Goal: Task Accomplishment & Management: Complete application form

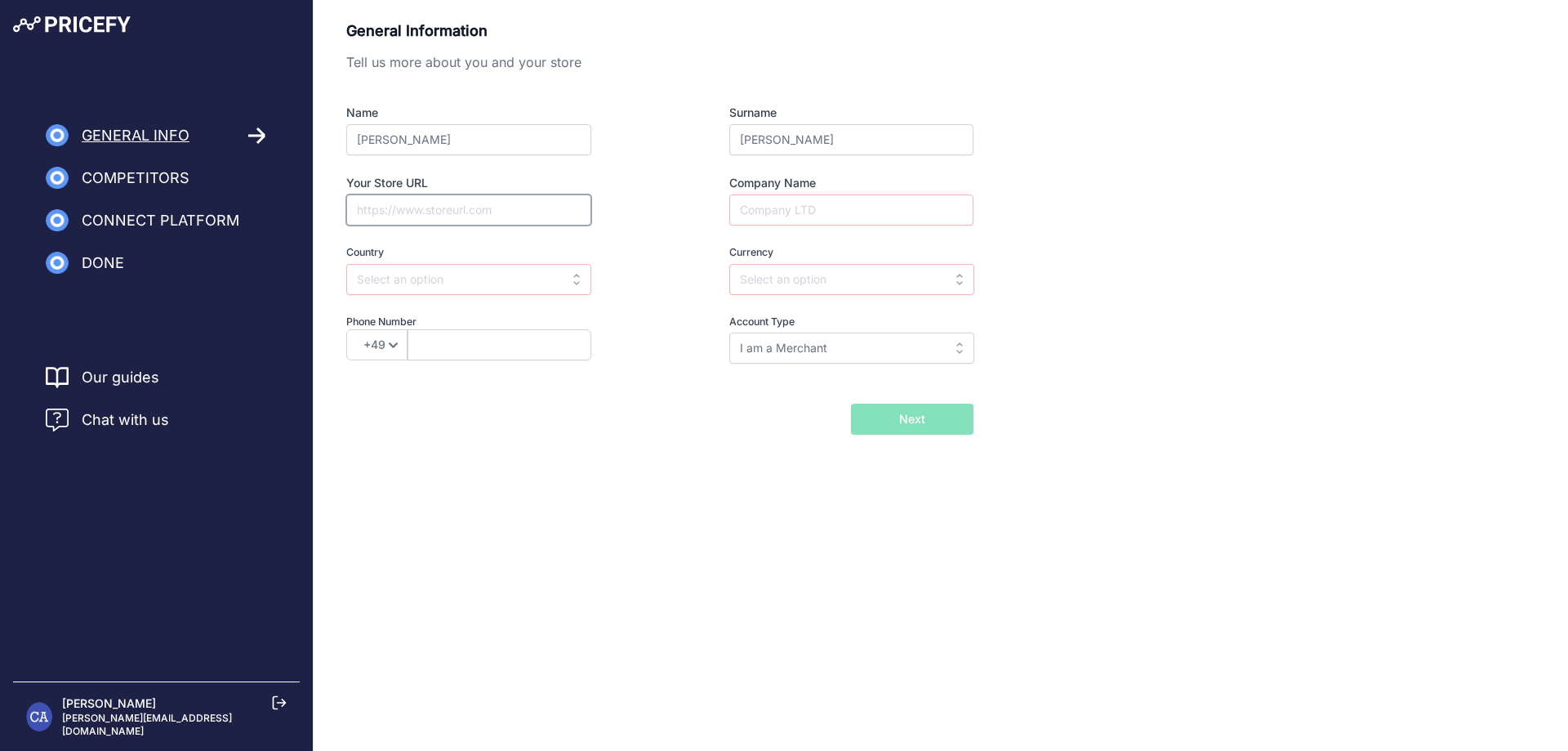
click at [415, 208] on input "Your Store URL" at bounding box center [469, 210] width 245 height 31
click at [390, 206] on input "Your Store URL" at bounding box center [469, 210] width 245 height 31
type input "www.naomiw.com"
click at [385, 275] on input "text" at bounding box center [469, 279] width 245 height 31
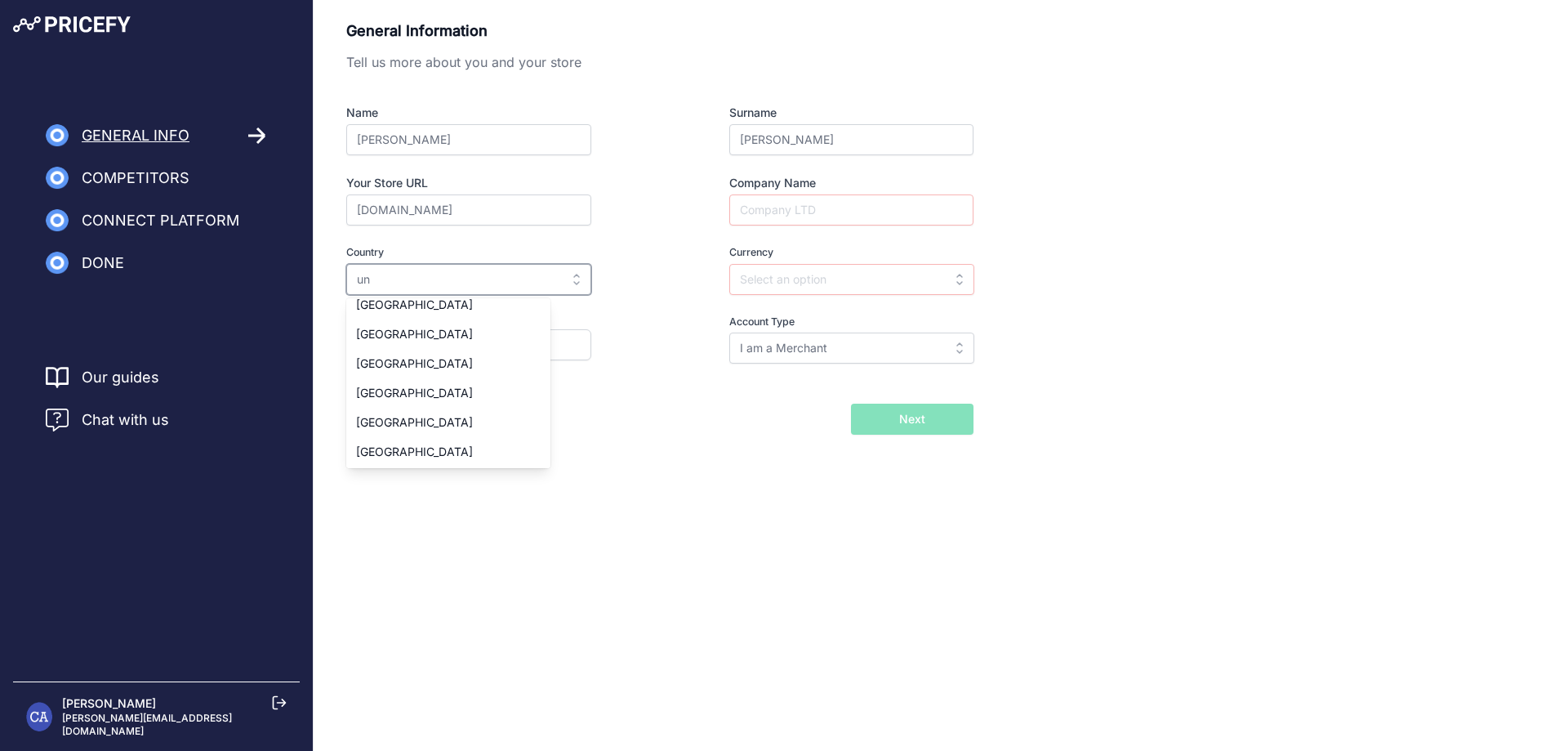
scroll to position [101, 0]
click at [410, 415] on span "United States" at bounding box center [414, 420] width 117 height 14
type input "United States"
type input "USD"
select select "1"
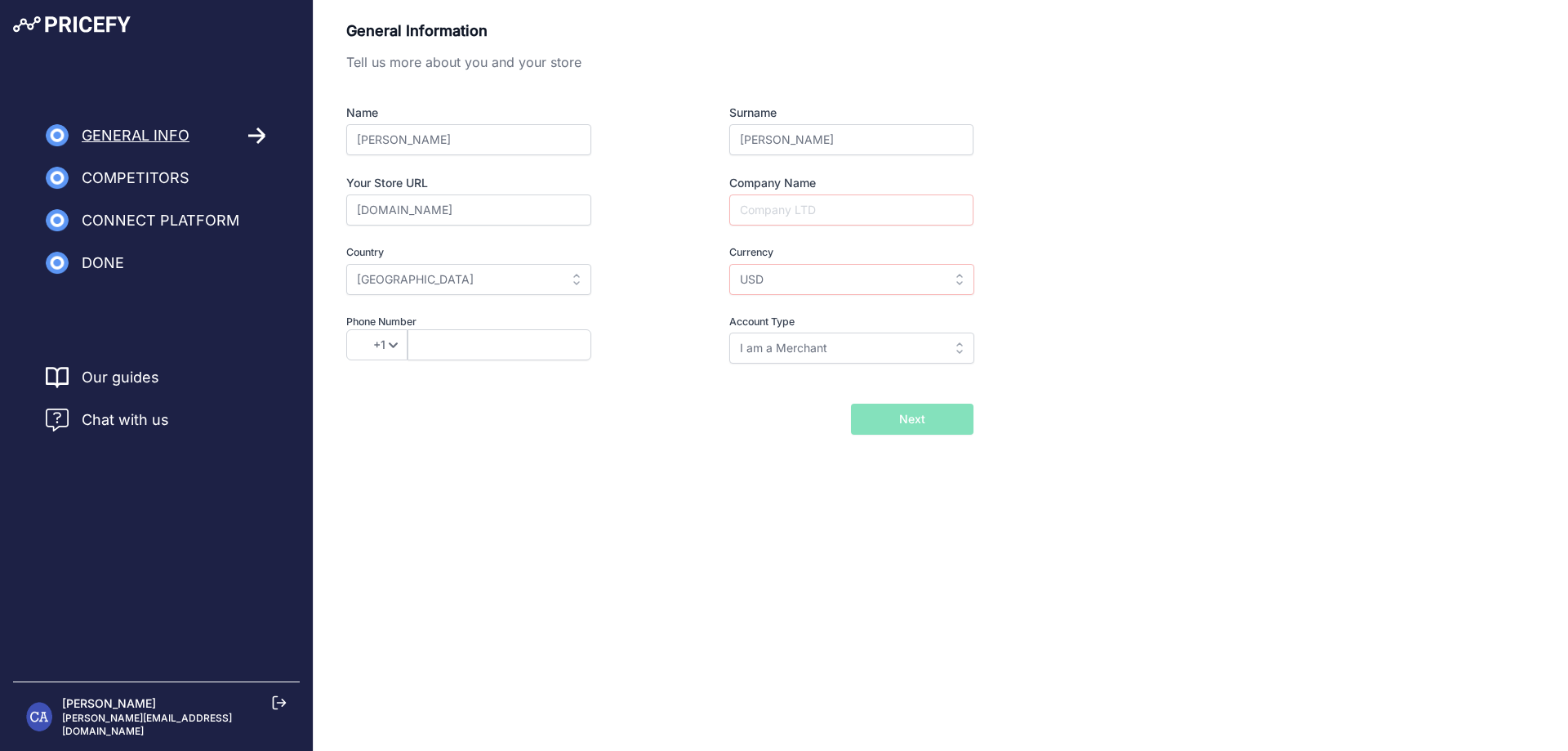
scroll to position [0, 0]
click at [798, 207] on input "Company Name" at bounding box center [851, 210] width 244 height 31
type input "TWB"
click at [539, 342] on input "text" at bounding box center [500, 344] width 184 height 31
type input "2409949364"
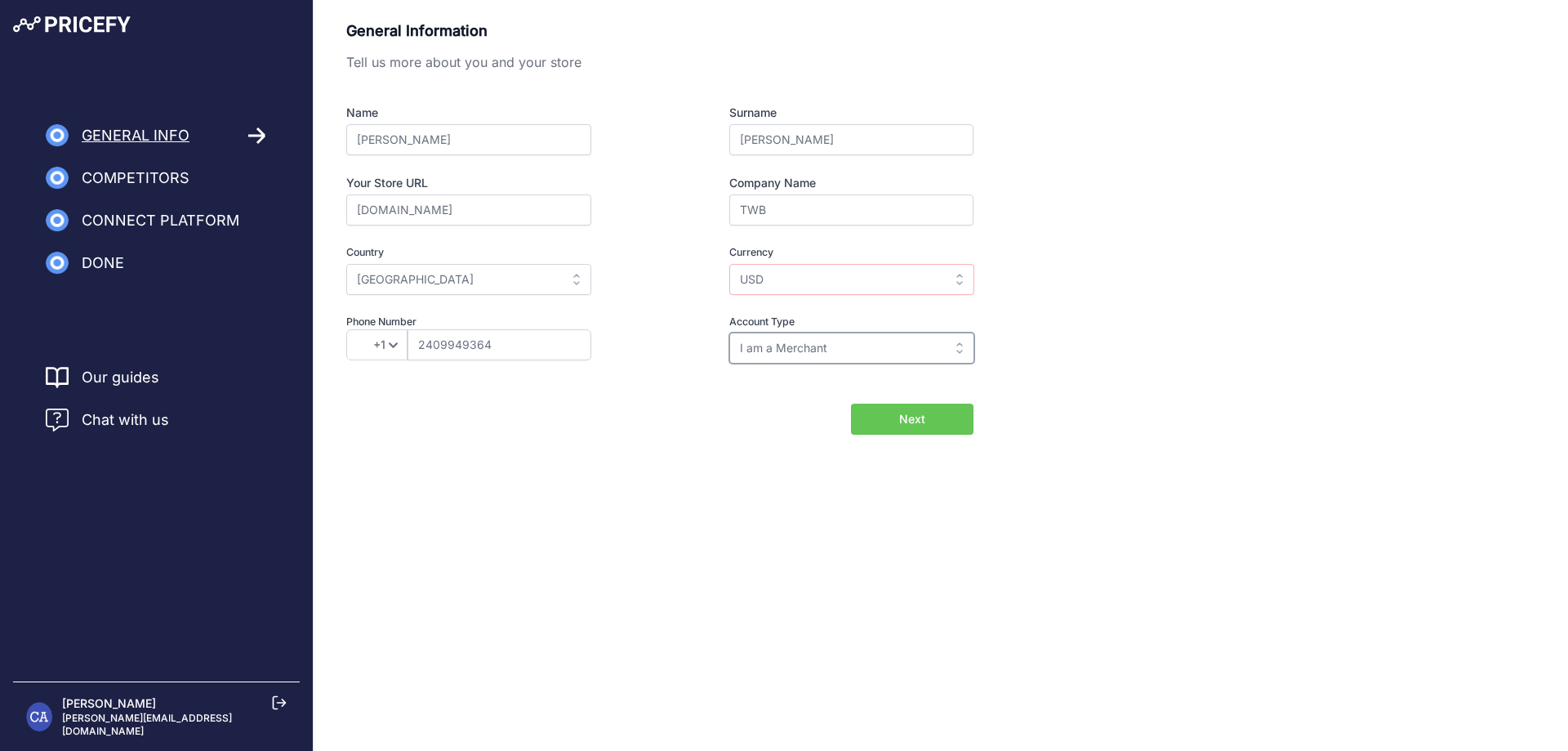
click at [795, 348] on input "I am a Merchant" at bounding box center [852, 347] width 245 height 31
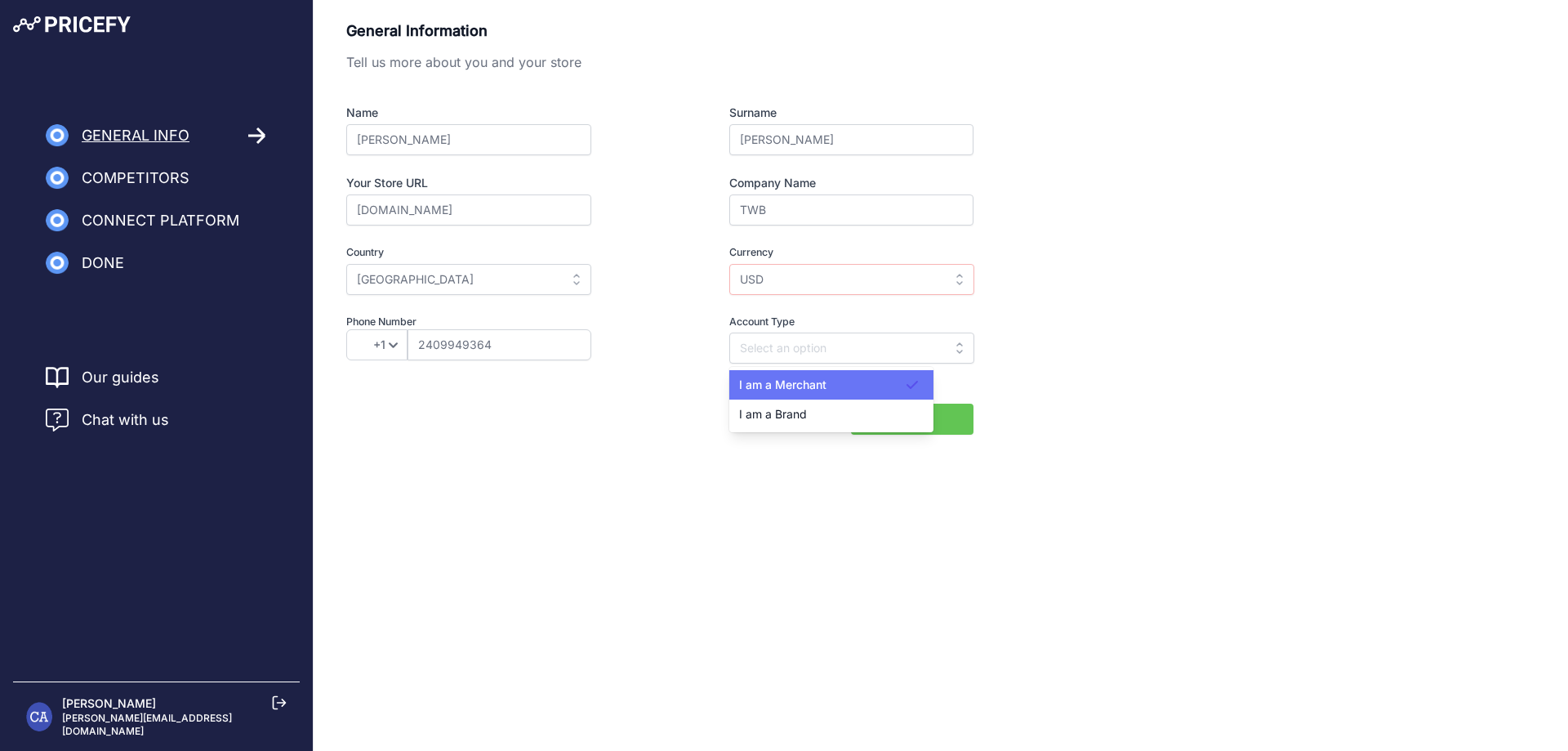
click at [792, 389] on span "I am a Merchant" at bounding box center [782, 384] width 87 height 14
type input "I am a Merchant"
click at [801, 274] on input "USD" at bounding box center [852, 279] width 245 height 31
click at [1091, 433] on div "General Information Tell us more about you and your store Name CATHY A Surname …" at bounding box center [941, 227] width 1189 height 415
click at [890, 413] on button "Next" at bounding box center [912, 419] width 123 height 31
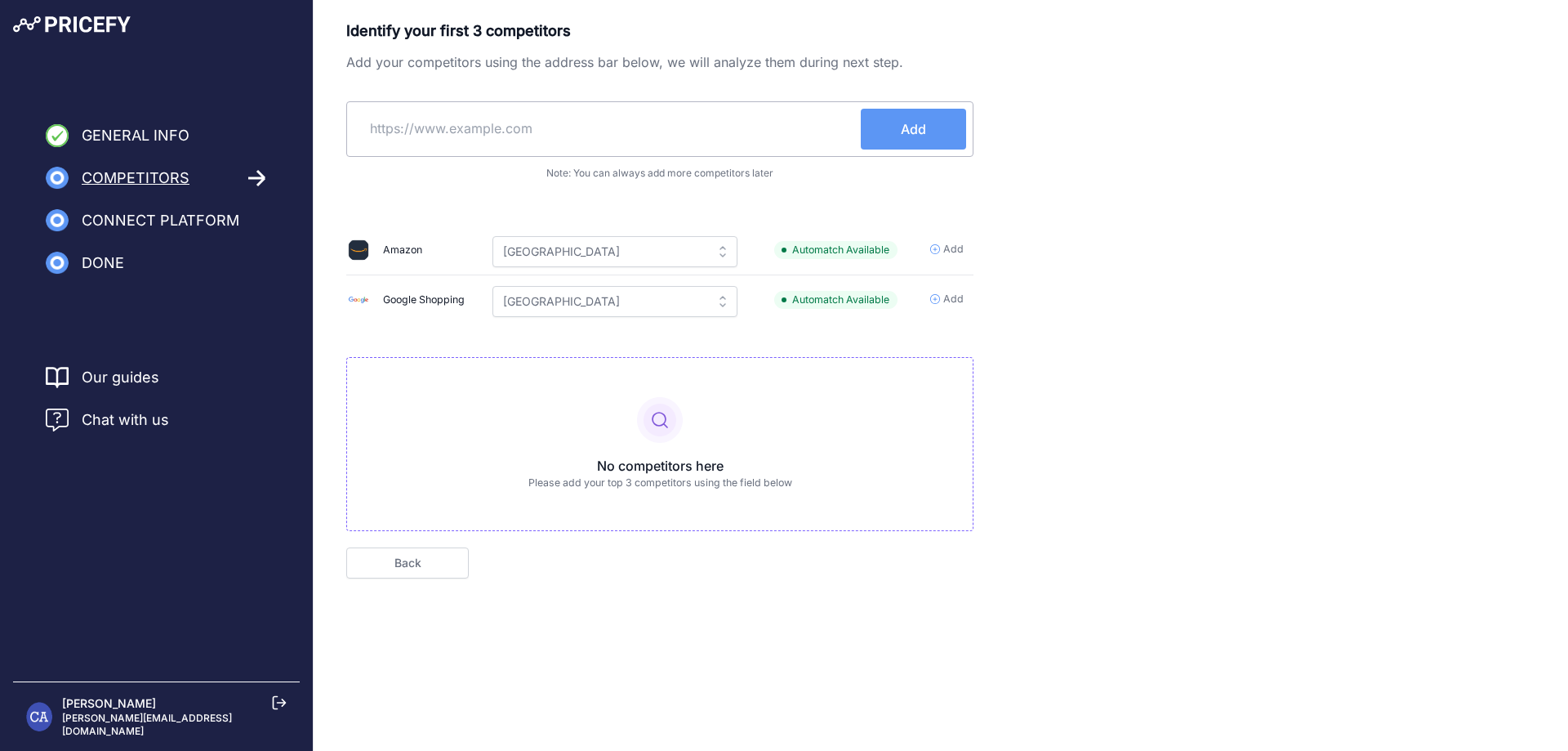
click at [511, 138] on input "text" at bounding box center [607, 128] width 507 height 39
click at [1348, 164] on div "Identify your first 3 competitors Add your competitors using the address bar be…" at bounding box center [941, 299] width 1189 height 559
click at [394, 137] on input "text" at bounding box center [607, 128] width 507 height 39
type input "doublewood"
click at [912, 131] on span "Add" at bounding box center [913, 129] width 26 height 20
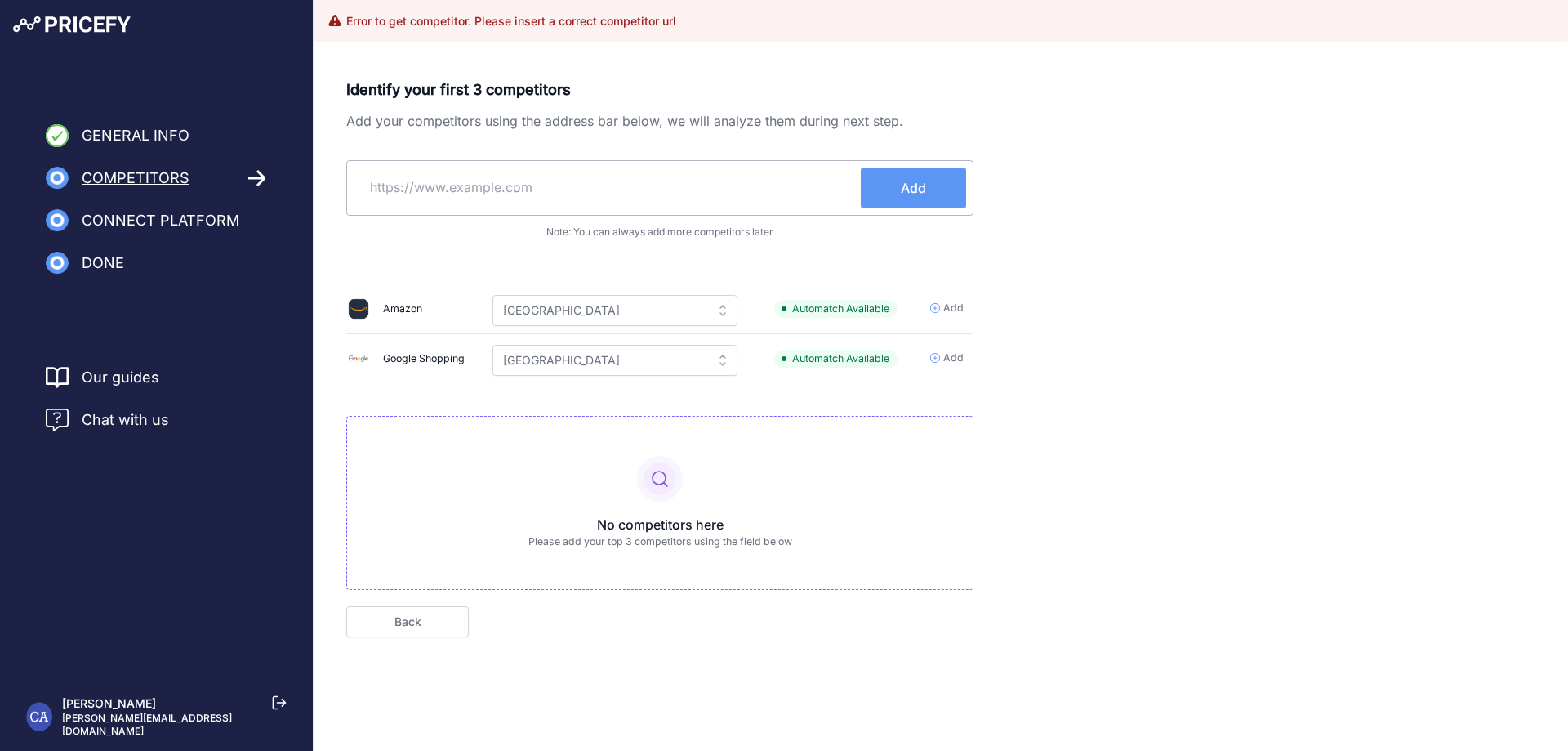
click at [467, 187] on input "text" at bounding box center [607, 187] width 507 height 39
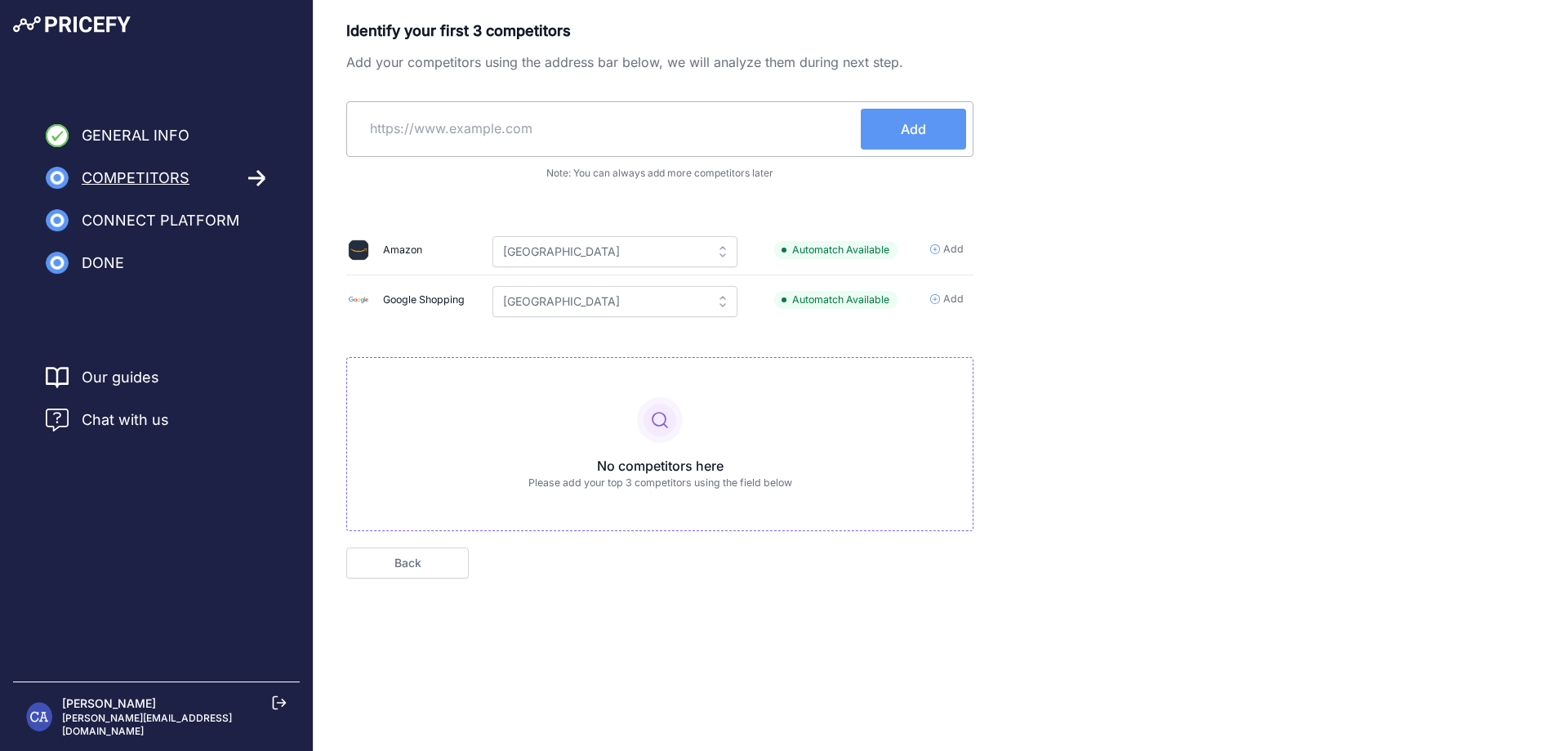
click at [381, 129] on input "text" at bounding box center [607, 128] width 507 height 39
paste input "https://doublewoodsupplements.com/"
type input "https://doublewoodsupplements.com/"
click at [922, 128] on span "Add" at bounding box center [913, 129] width 26 height 20
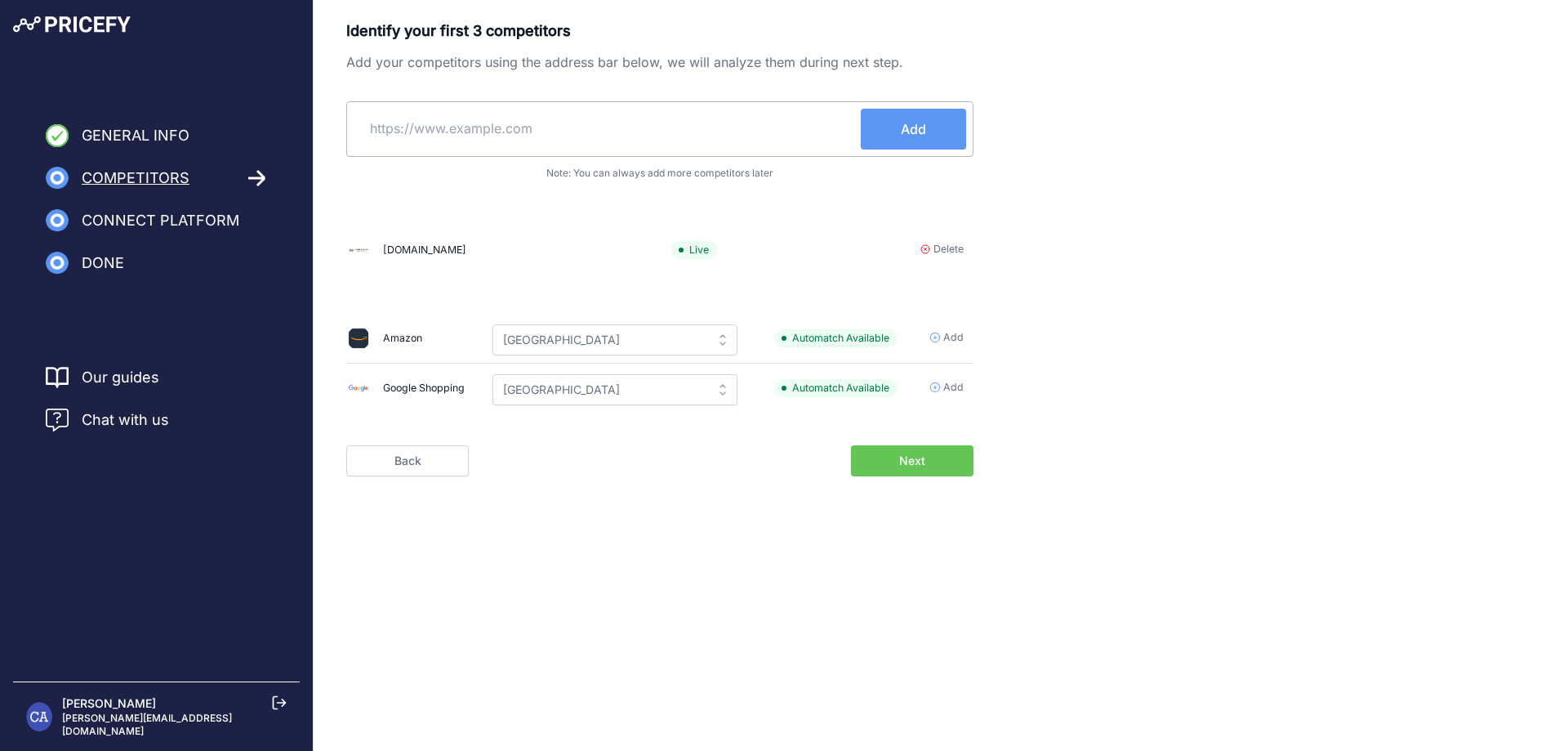
click at [409, 129] on input "text" at bounding box center [607, 128] width 507 height 39
paste input "https://livedurable.com/"
type input "https://livedurable.com/"
click at [897, 121] on button "Add" at bounding box center [913, 128] width 105 height 41
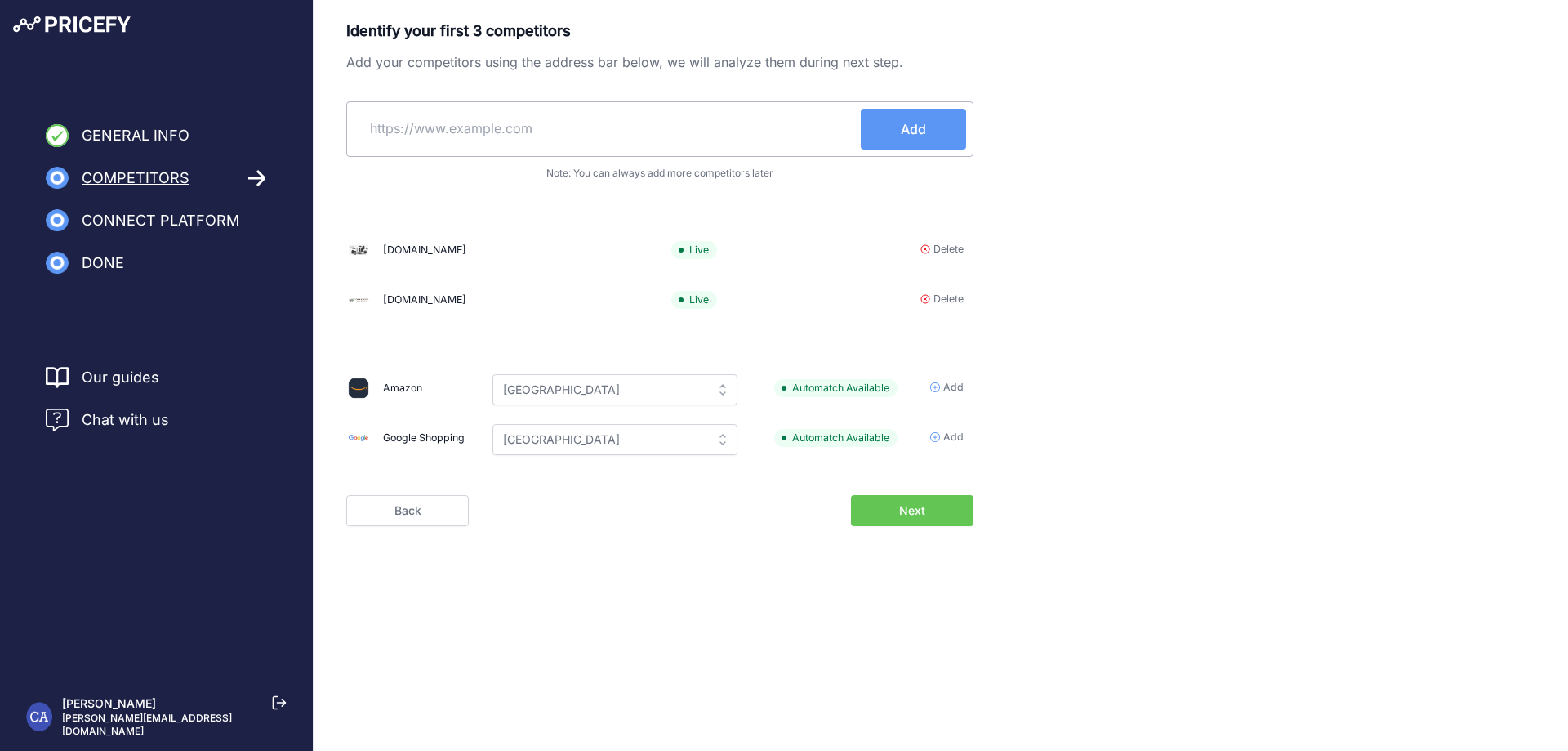
click at [472, 124] on input "text" at bounding box center [607, 128] width 507 height 39
paste input "https://bergametna.com/"
type input "https://bergametna.com/"
click at [925, 128] on span "Add" at bounding box center [913, 129] width 26 height 20
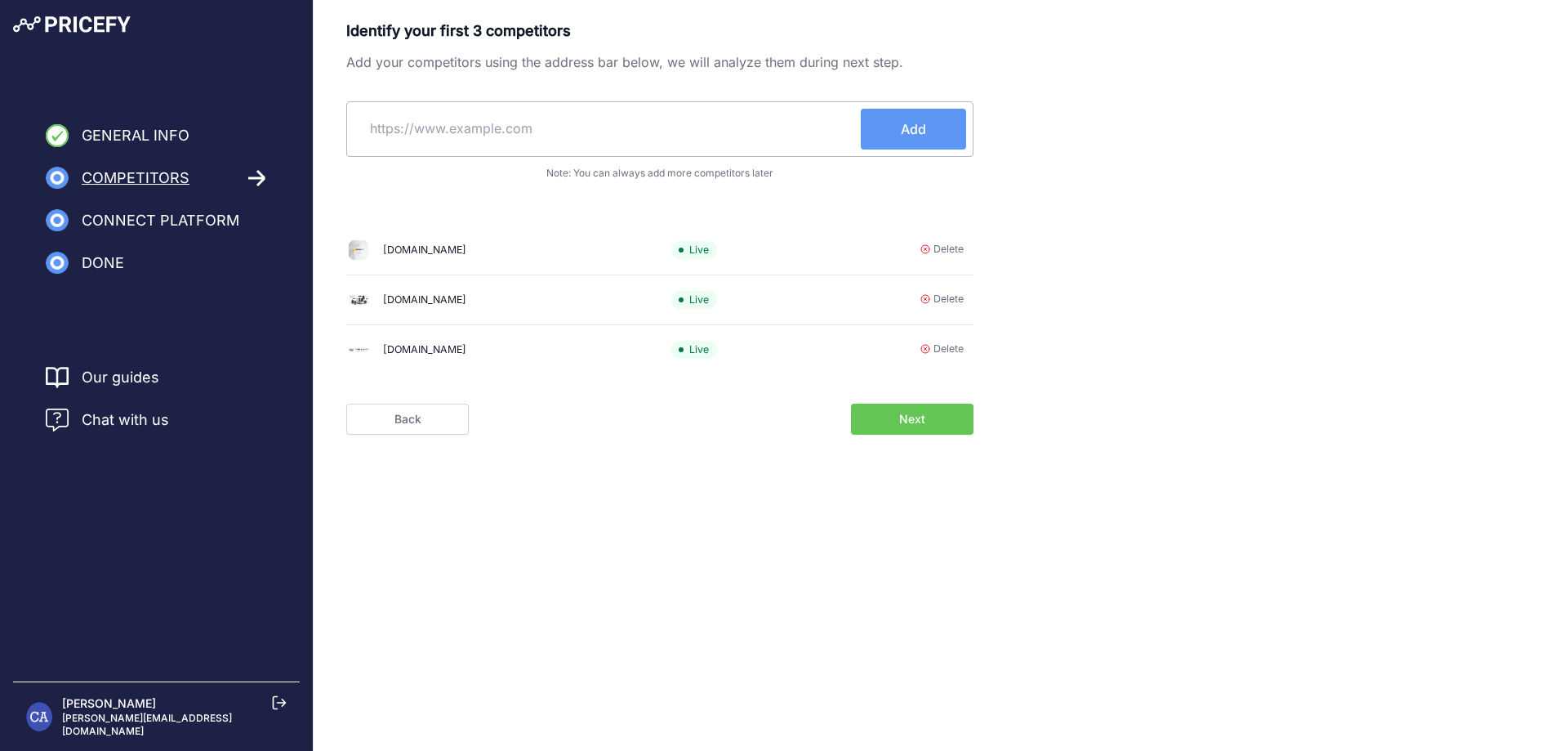
drag, startPoint x: 479, startPoint y: 305, endPoint x: 373, endPoint y: 299, distance: 106.2
click at [373, 299] on div "livedurable.com" at bounding box center [500, 300] width 305 height 23
copy div "livedurable.com"
drag, startPoint x: 385, startPoint y: 348, endPoint x: 532, endPoint y: 360, distance: 147.5
click at [532, 360] on div "doublewoodsupplements.com" at bounding box center [500, 350] width 305 height 23
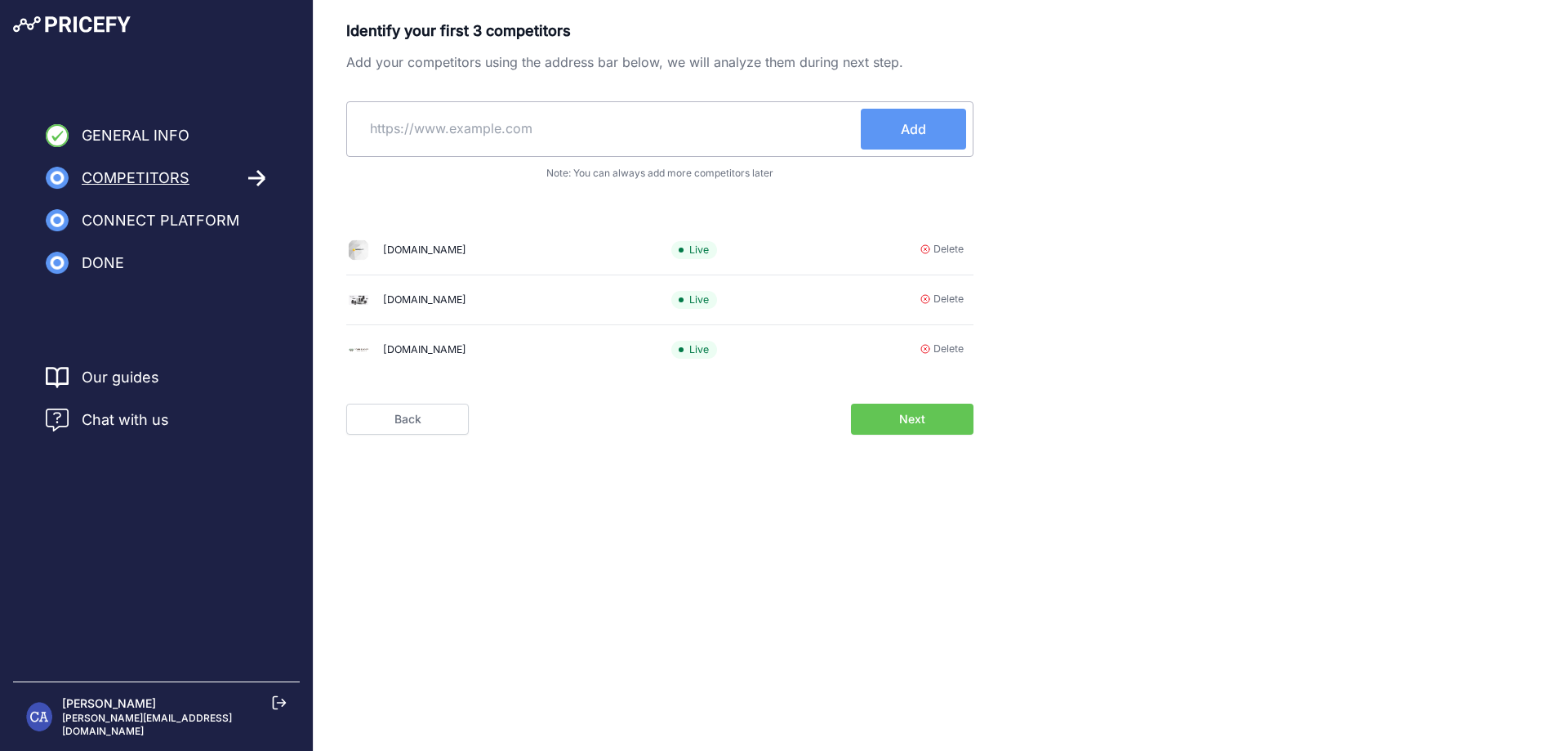
copy div "doublewoodsupplements.com"
click at [480, 138] on input "text" at bounding box center [607, 128] width 507 height 39
paste input "https://lumanutrition.com/"
type input "https://lumanutrition.com/"
click at [927, 122] on button "Add" at bounding box center [913, 128] width 105 height 41
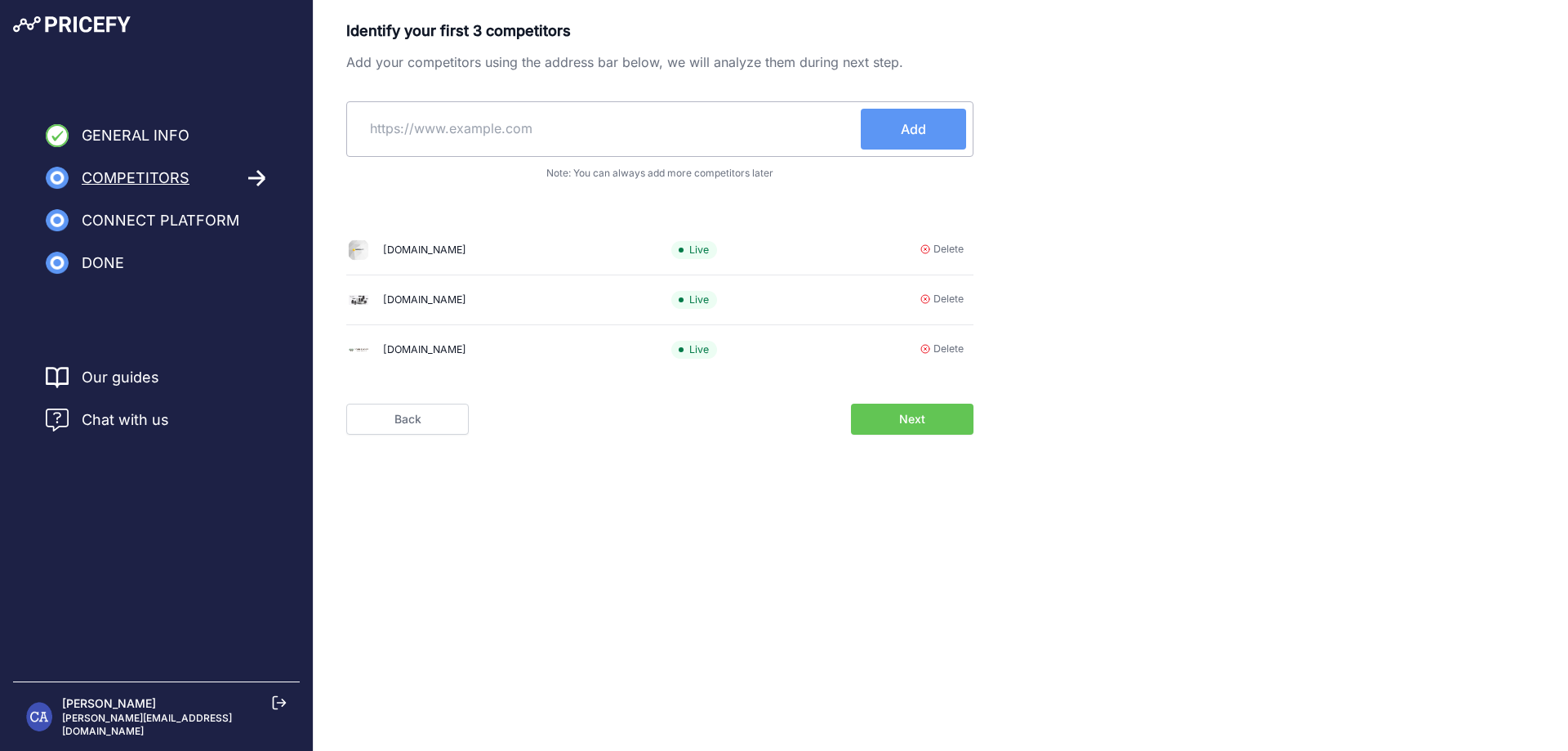
click at [532, 119] on input "text" at bounding box center [607, 128] width 507 height 39
paste input "https://1md.org/"
type input "https://1md.org/"
click at [884, 125] on button "Add" at bounding box center [913, 128] width 105 height 41
click at [917, 423] on span "Next" at bounding box center [912, 419] width 27 height 17
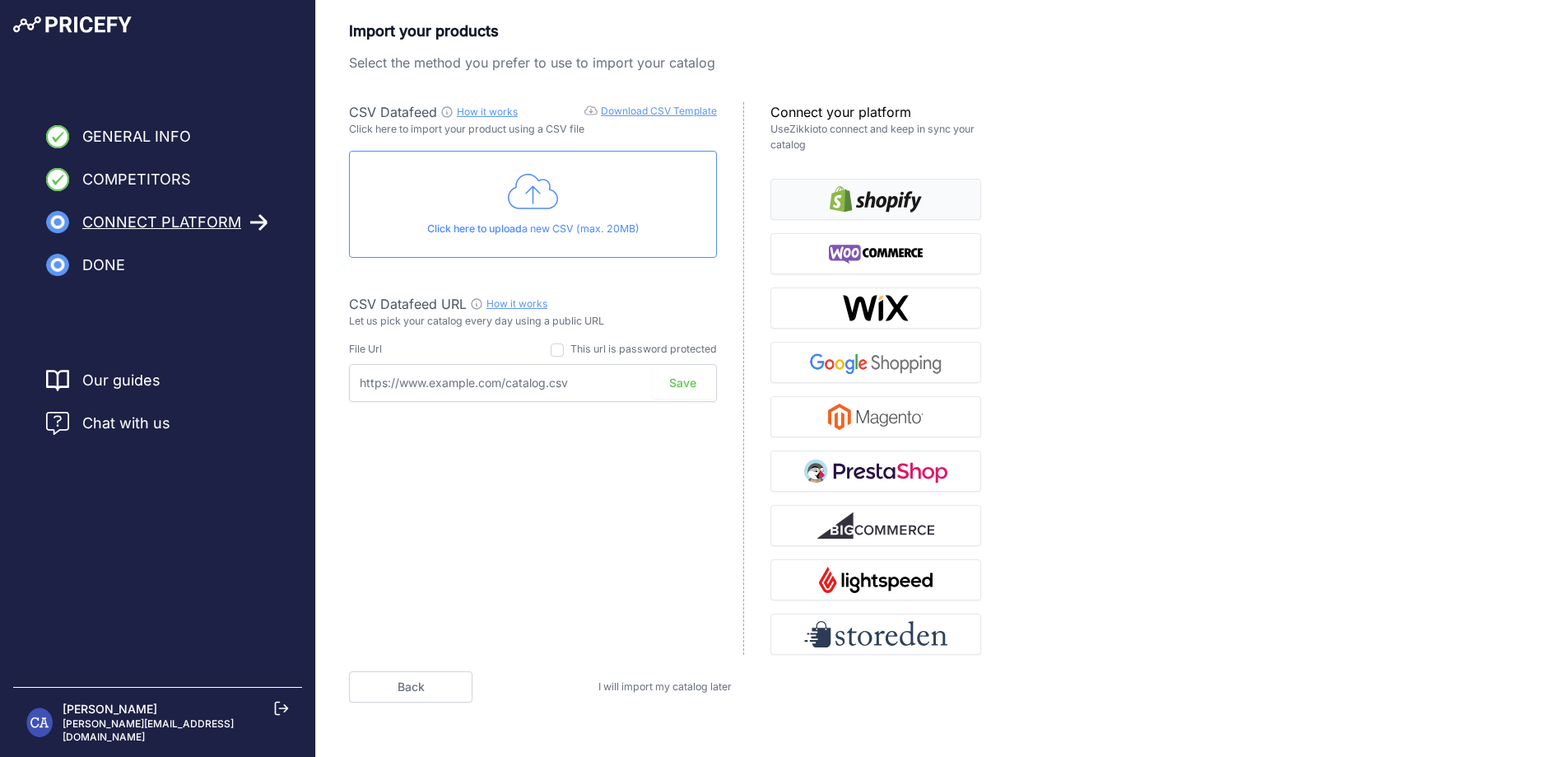
click at [861, 193] on img "button" at bounding box center [875, 200] width 92 height 27
click at [500, 538] on div "CSV Datafeed How it works Download CSV Template Check guide for CSV Datafeed Cl…" at bounding box center [546, 378] width 395 height 552
click at [618, 682] on span "I will import my catalog later" at bounding box center [665, 686] width 134 height 13
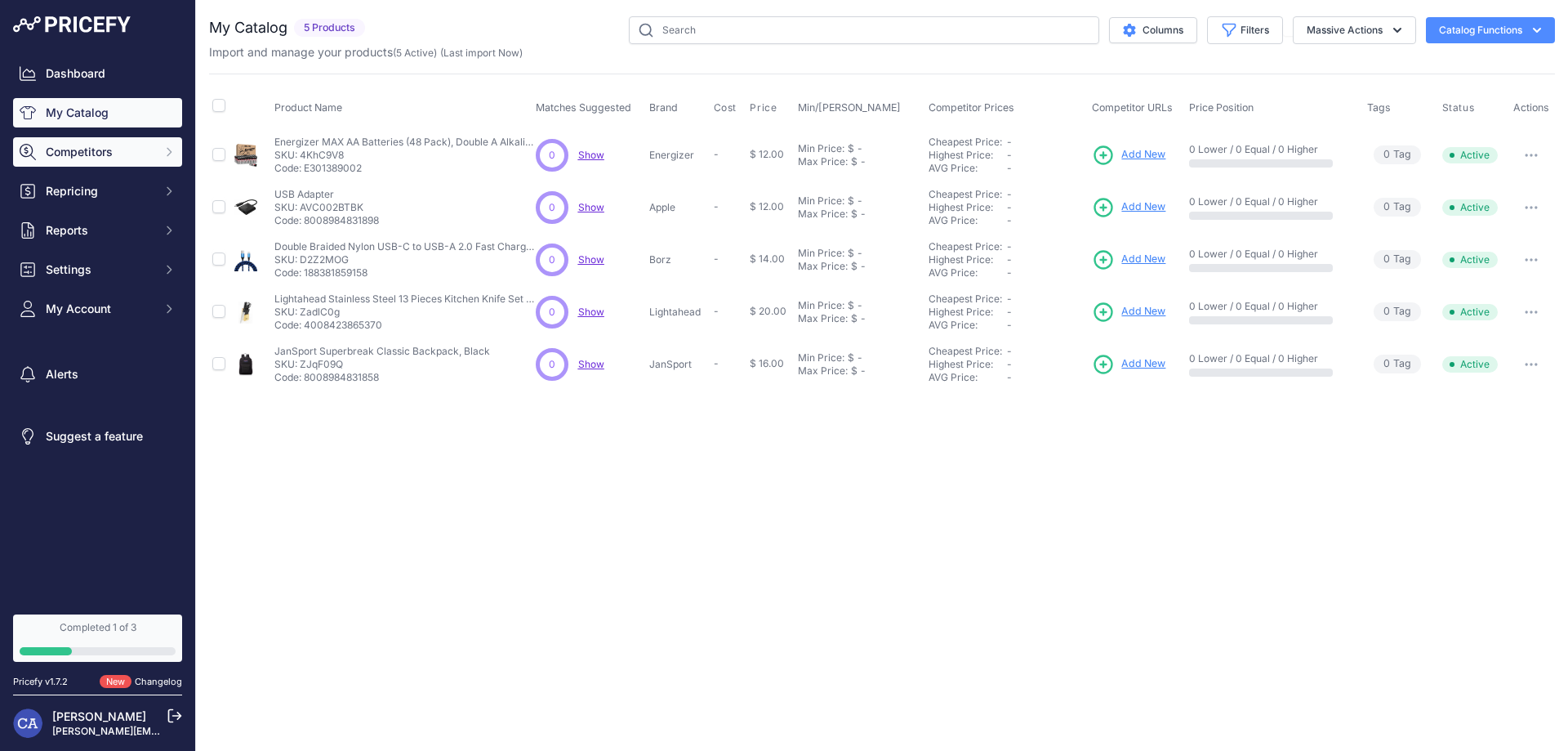
click at [104, 148] on span "Competitors" at bounding box center [99, 152] width 107 height 17
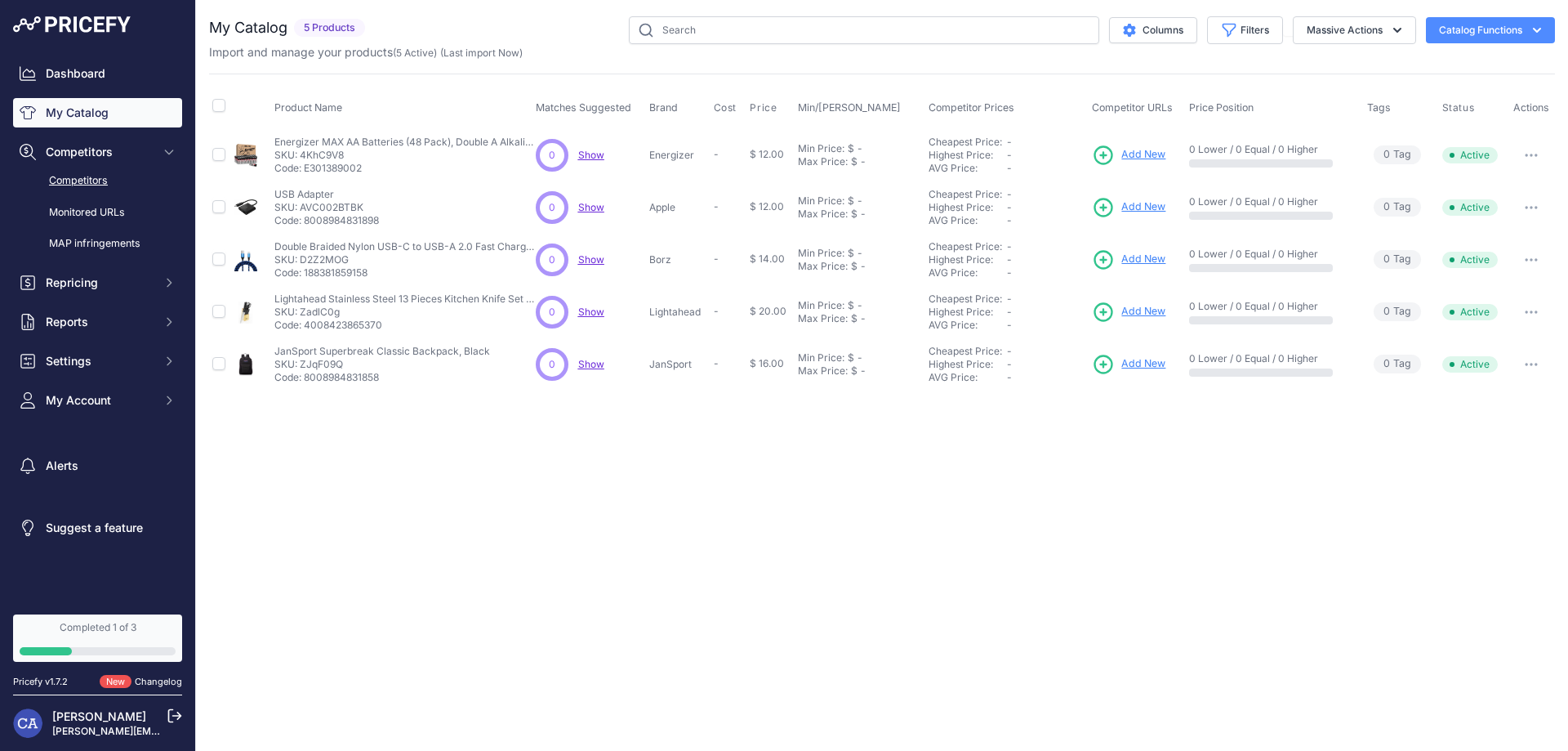
click at [85, 182] on link "Competitors" at bounding box center [98, 181] width 169 height 28
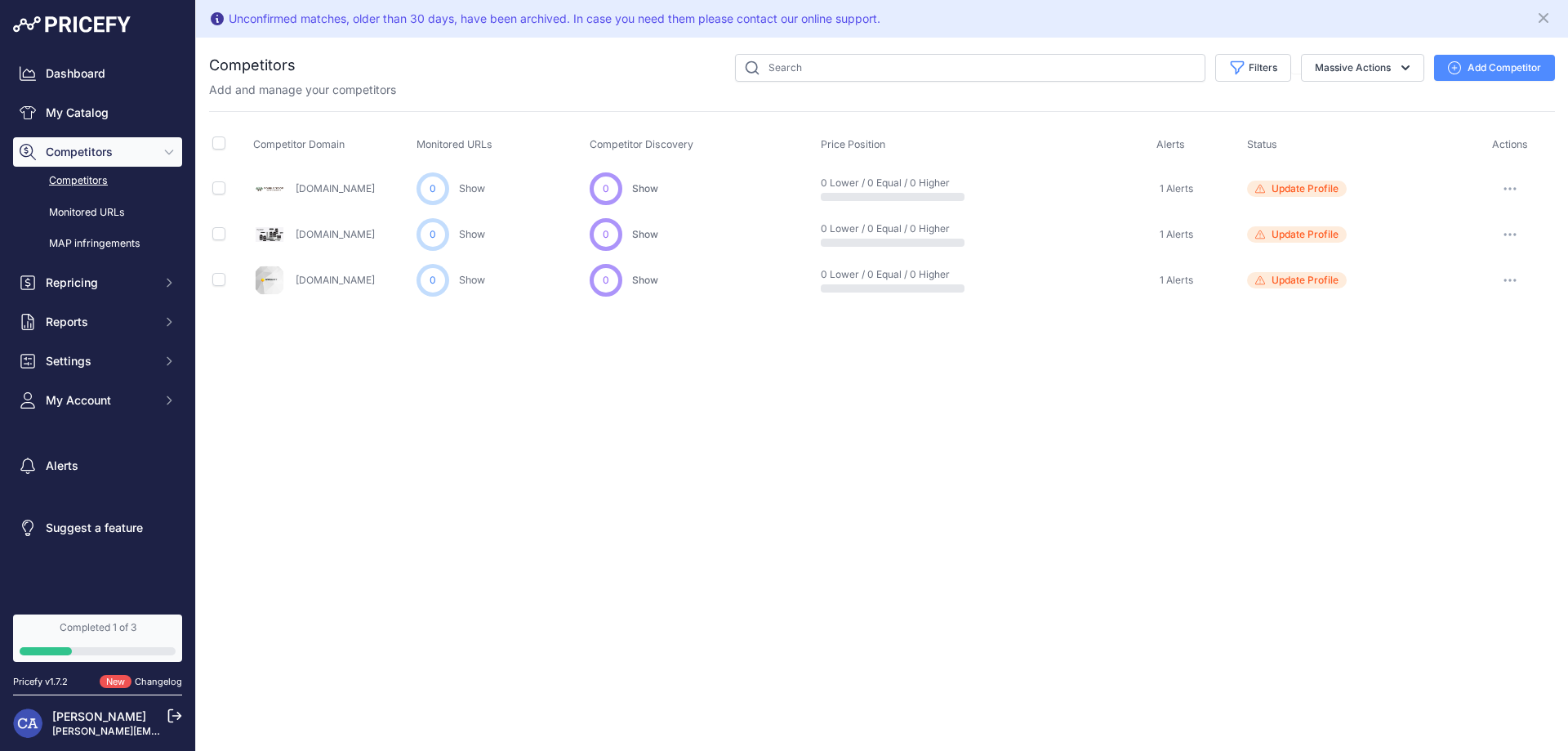
click at [85, 180] on link "Competitors" at bounding box center [98, 181] width 169 height 28
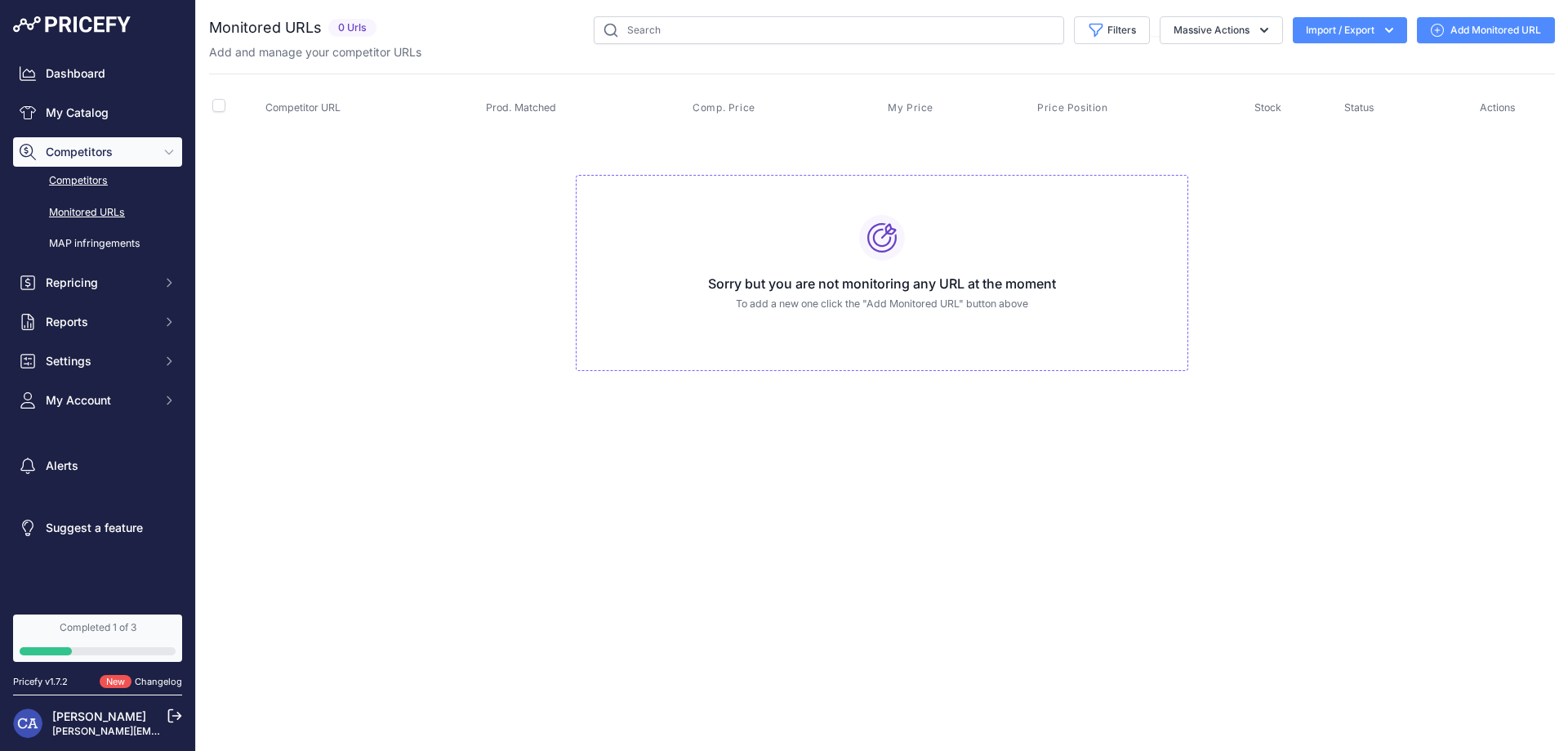
click at [86, 182] on link "Competitors" at bounding box center [98, 181] width 169 height 28
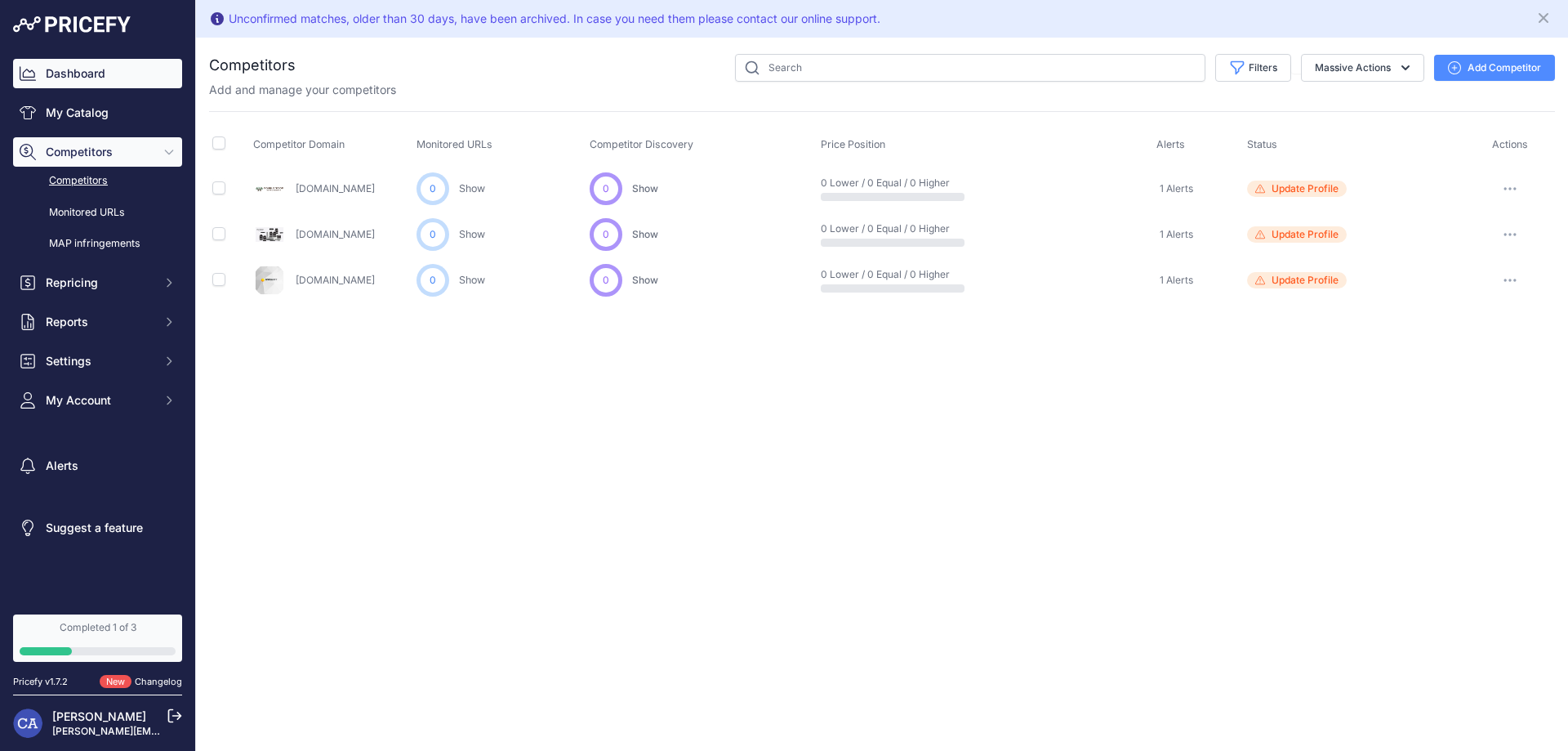
click at [71, 70] on link "Dashboard" at bounding box center [98, 73] width 169 height 29
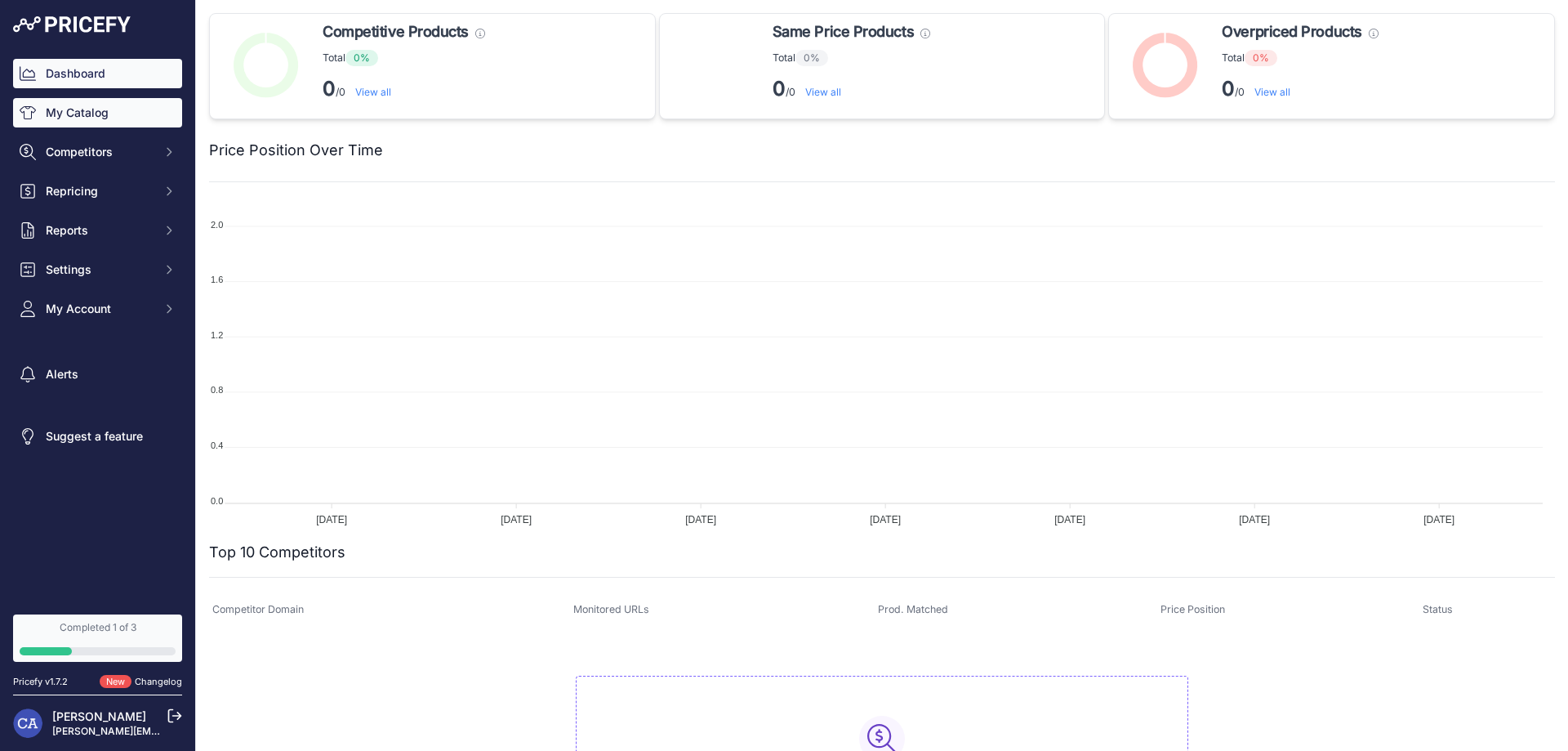
click at [74, 114] on link "My Catalog" at bounding box center [98, 112] width 169 height 29
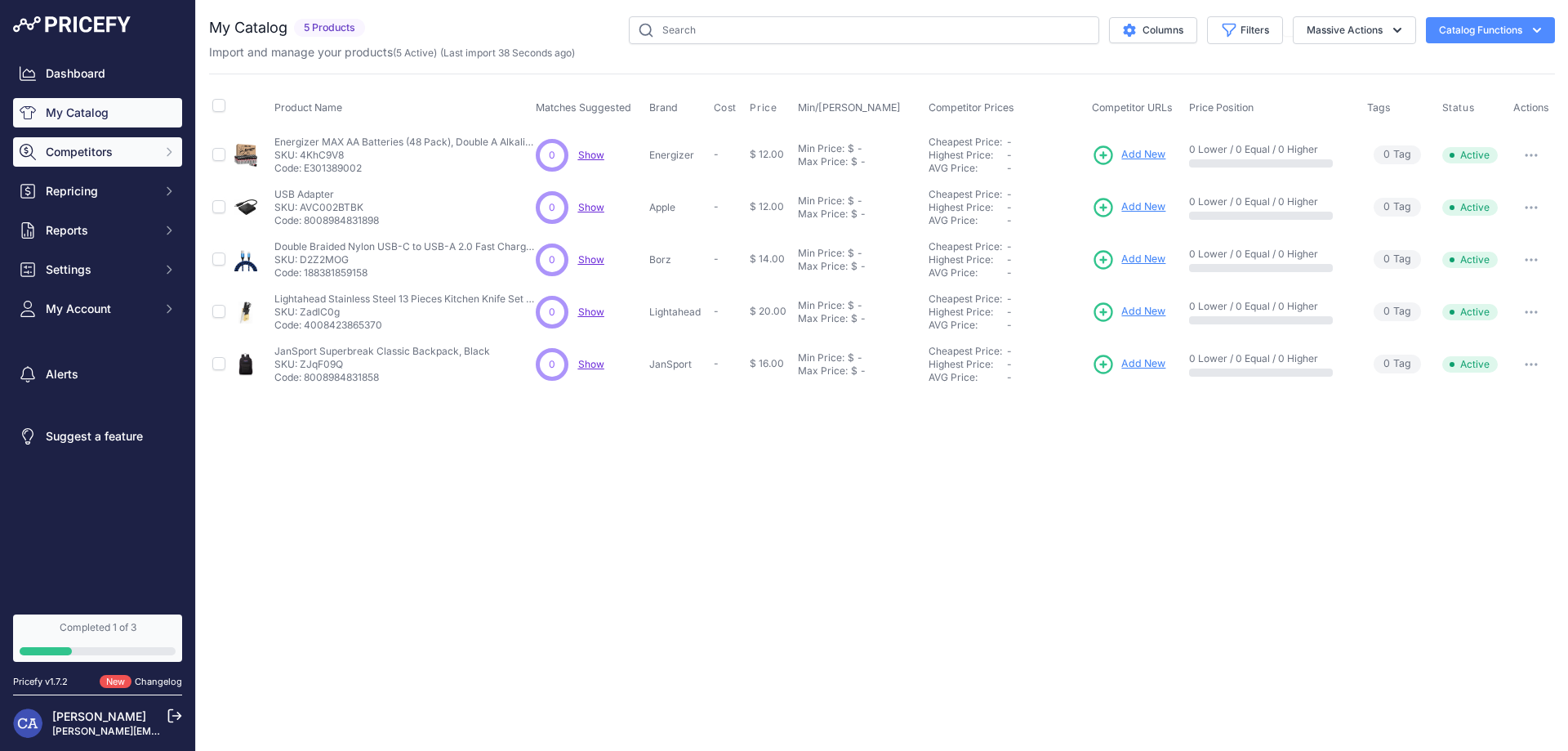
click at [62, 155] on span "Competitors" at bounding box center [99, 152] width 107 height 17
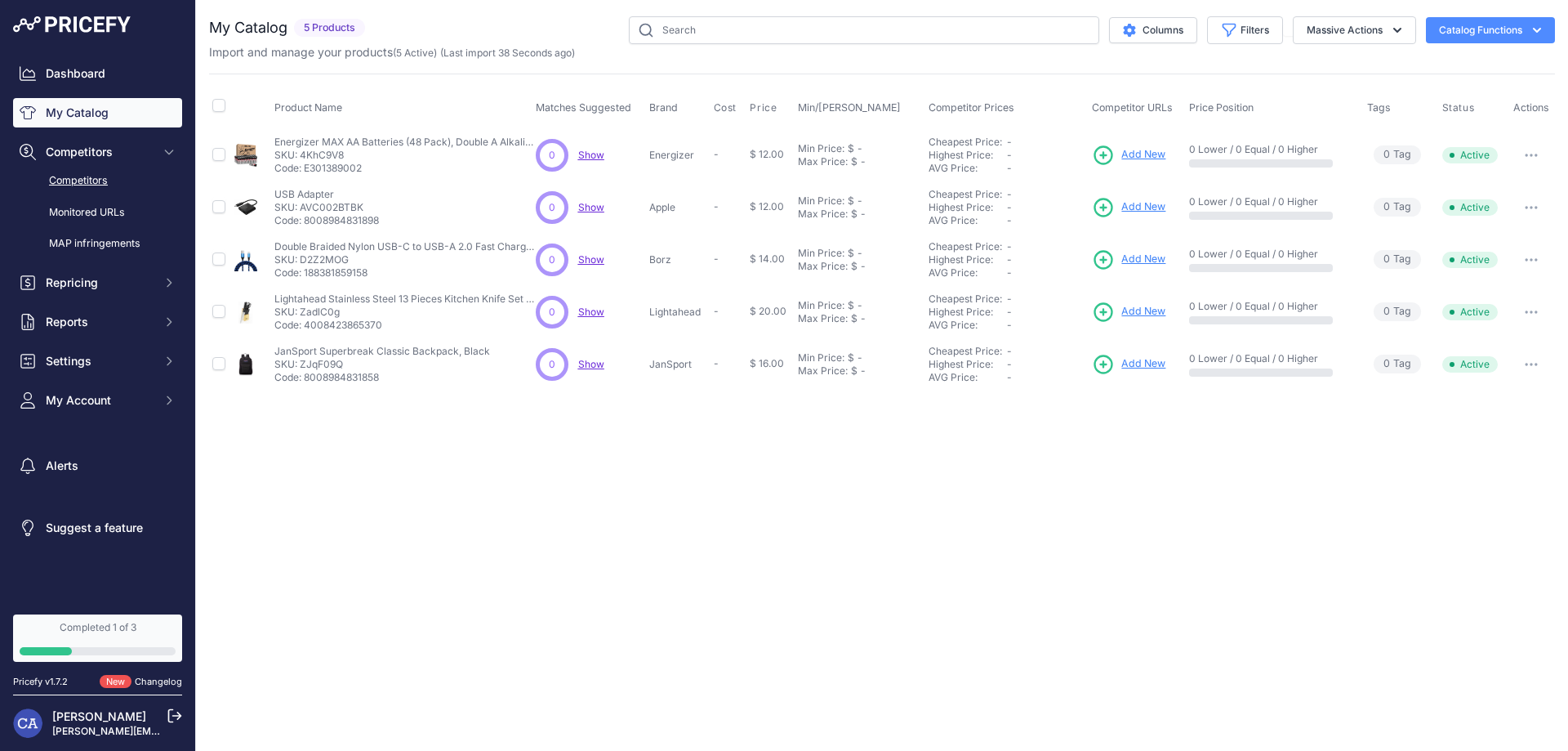
click at [79, 185] on link "Competitors" at bounding box center [98, 181] width 169 height 28
